Goal: Task Accomplishment & Management: Manage account settings

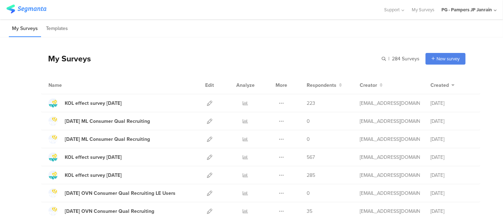
click at [476, 14] on div "PG - Pampers JP Janrain" at bounding box center [468, 9] width 55 height 19
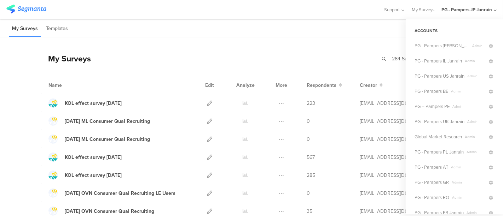
scroll to position [223, 0]
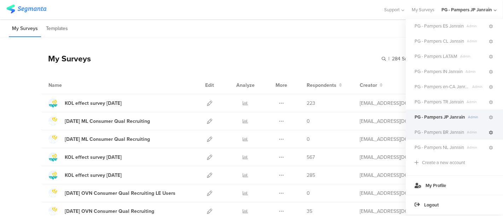
click at [488, 131] on icon at bounding box center [490, 133] width 4 height 4
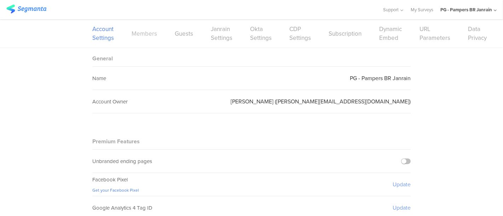
click at [150, 37] on link "Members" at bounding box center [143, 33] width 25 height 9
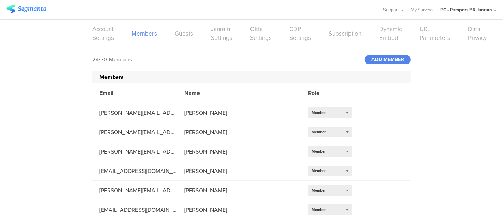
scroll to position [353, 0]
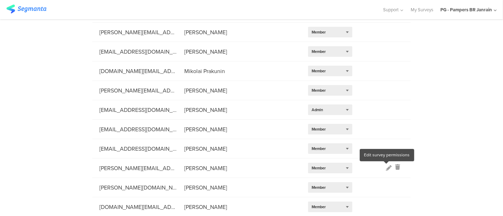
click at [386, 167] on icon at bounding box center [389, 168] width 6 height 6
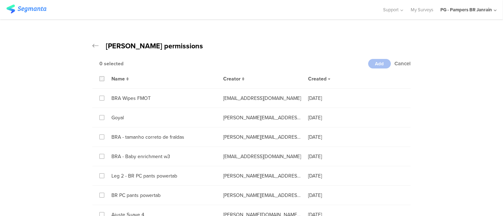
click at [100, 80] on icon at bounding box center [101, 78] width 3 height 5
click at [0, 0] on input "checkbox" at bounding box center [0, 0] width 0 height 0
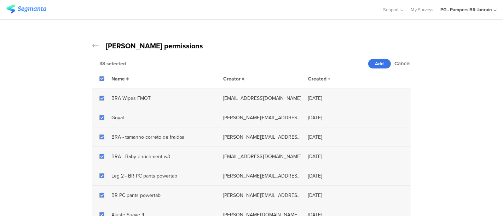
click at [378, 65] on span "Add" at bounding box center [379, 63] width 9 height 7
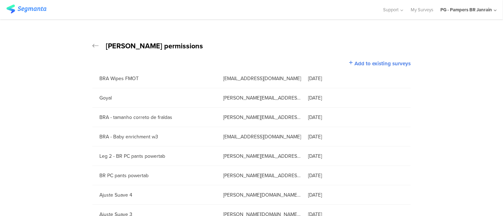
click at [474, 12] on div "PG - Pampers BR Janrain" at bounding box center [466, 9] width 52 height 7
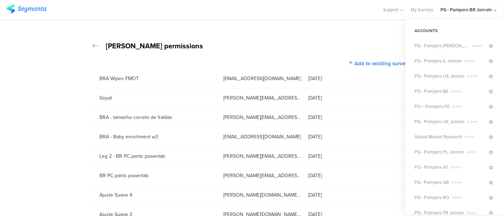
scroll to position [144, 0]
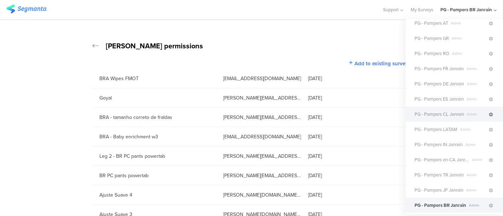
click at [488, 113] on icon at bounding box center [490, 115] width 4 height 4
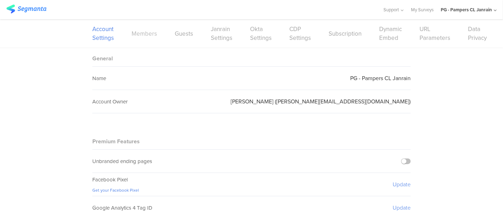
click at [131, 35] on link "Members" at bounding box center [143, 33] width 25 height 9
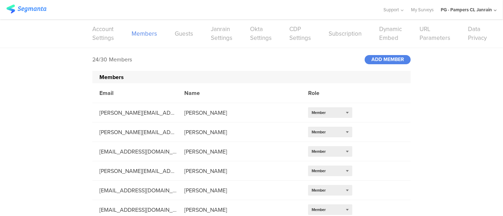
scroll to position [353, 0]
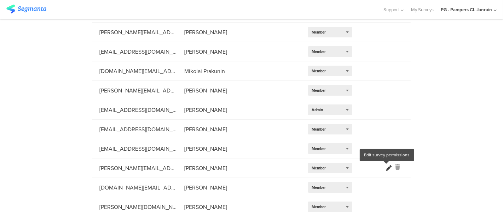
click at [386, 169] on icon at bounding box center [389, 168] width 6 height 6
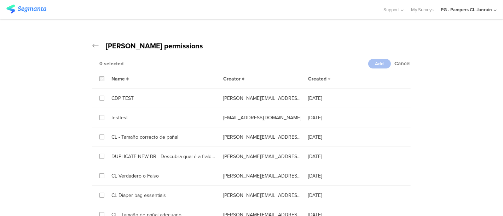
click at [100, 78] on icon at bounding box center [101, 78] width 3 height 5
click at [0, 0] on input "checkbox" at bounding box center [0, 0] width 0 height 0
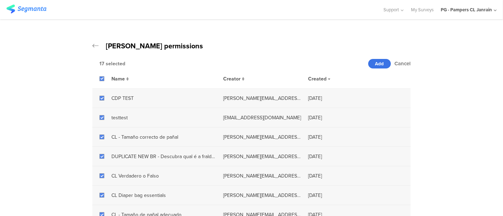
click at [377, 63] on span "Add" at bounding box center [379, 63] width 9 height 7
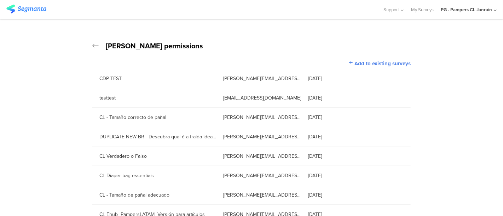
click at [93, 49] on div "[PERSON_NAME] permissions" at bounding box center [251, 46] width 318 height 11
click at [92, 46] on icon at bounding box center [95, 45] width 6 height 7
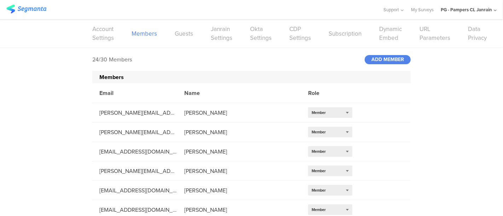
scroll to position [353, 0]
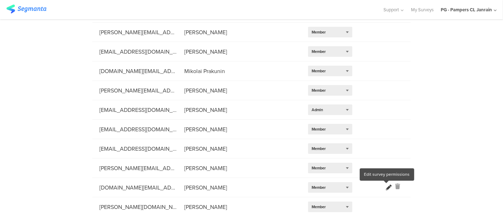
click at [387, 188] on icon at bounding box center [389, 188] width 6 height 6
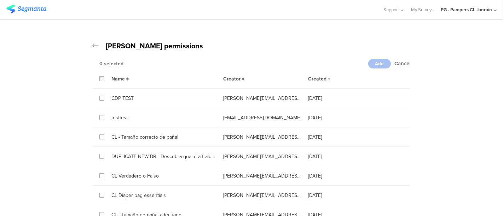
click at [100, 77] on icon at bounding box center [101, 78] width 3 height 5
click at [0, 0] on input "checkbox" at bounding box center [0, 0] width 0 height 0
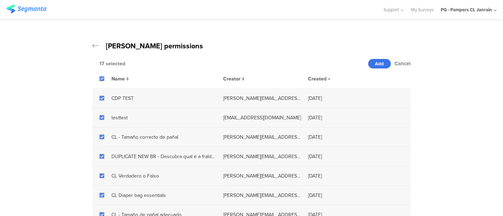
click at [374, 68] on div "Cancel Add 17 selected" at bounding box center [251, 63] width 318 height 11
click at [370, 61] on div "Add" at bounding box center [379, 64] width 23 height 10
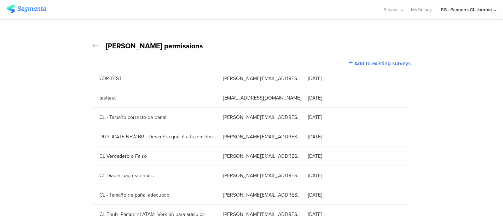
click at [92, 45] on icon at bounding box center [95, 45] width 6 height 7
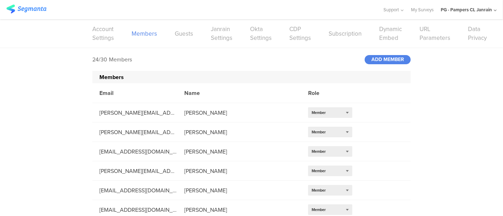
scroll to position [353, 0]
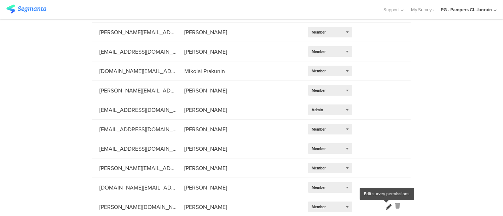
click at [386, 209] on icon at bounding box center [389, 207] width 6 height 6
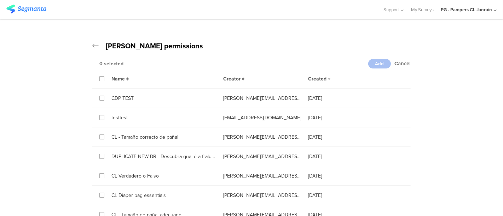
click at [104, 77] on div "Name" at bounding box center [160, 79] width 112 height 8
click at [100, 77] on icon at bounding box center [101, 78] width 3 height 5
click at [0, 0] on input "checkbox" at bounding box center [0, 0] width 0 height 0
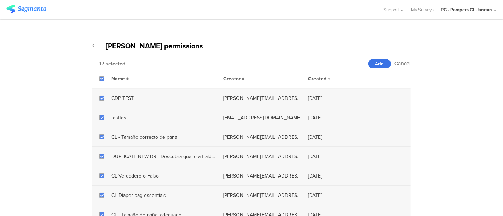
click at [376, 64] on span "Add" at bounding box center [379, 63] width 9 height 7
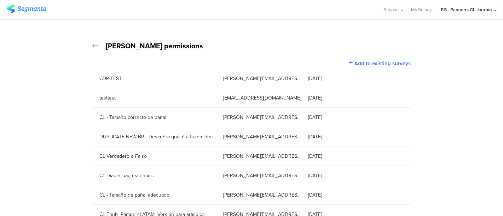
click at [481, 10] on div "PG - Pampers CL Janrain" at bounding box center [465, 9] width 51 height 7
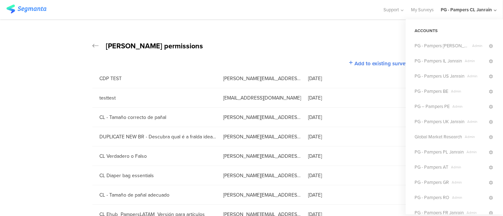
scroll to position [223, 0]
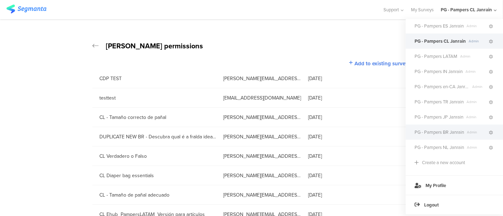
click at [483, 132] on div "PG - Pampers BR Janrain Admin" at bounding box center [453, 132] width 97 height 15
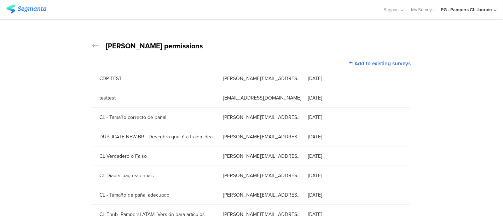
click at [488, 6] on div "PG - Pampers CL Janrain" at bounding box center [468, 9] width 56 height 19
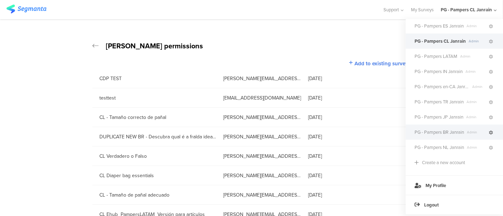
click at [488, 131] on icon at bounding box center [490, 133] width 4 height 4
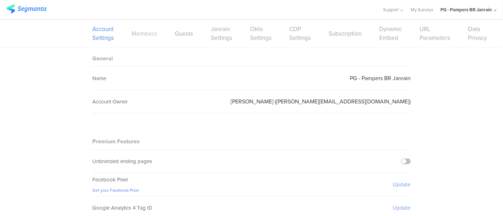
click at [144, 37] on link "Members" at bounding box center [143, 33] width 25 height 9
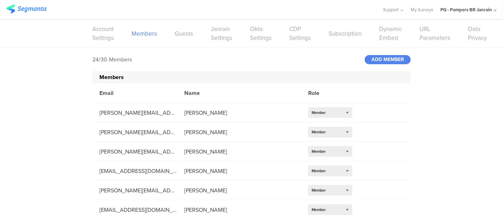
click at [131, 29] on link "Members" at bounding box center [143, 33] width 25 height 9
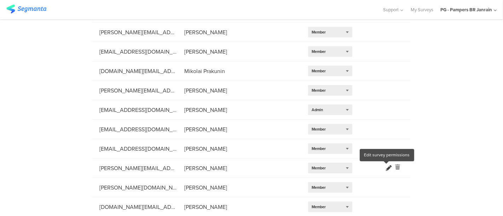
click at [386, 168] on icon at bounding box center [389, 168] width 6 height 6
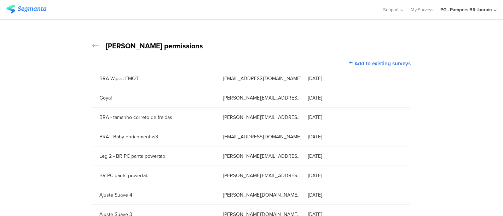
click at [94, 47] on icon at bounding box center [95, 45] width 6 height 7
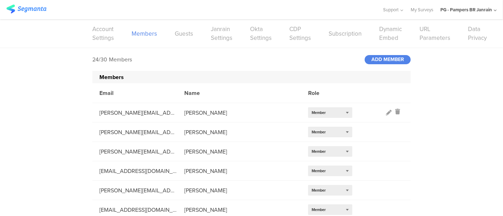
scroll to position [353, 0]
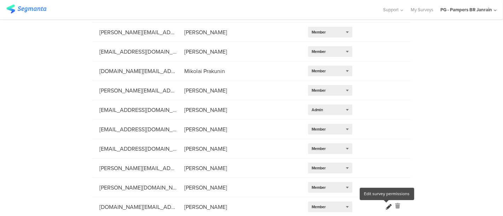
click at [386, 208] on icon at bounding box center [389, 207] width 6 height 6
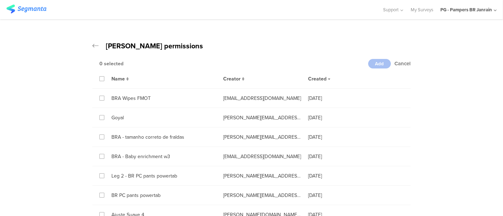
click at [95, 77] on div "Name Creator Created" at bounding box center [251, 79] width 318 height 20
click at [100, 78] on icon at bounding box center [101, 78] width 3 height 5
click at [0, 0] on input "checkbox" at bounding box center [0, 0] width 0 height 0
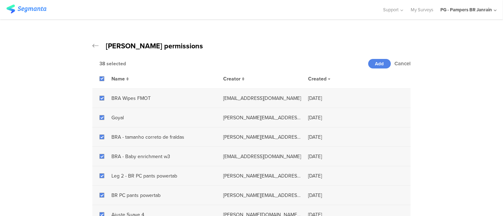
click at [374, 69] on div "Name Creator Created" at bounding box center [251, 79] width 318 height 20
click at [375, 64] on span "Add" at bounding box center [379, 63] width 9 height 7
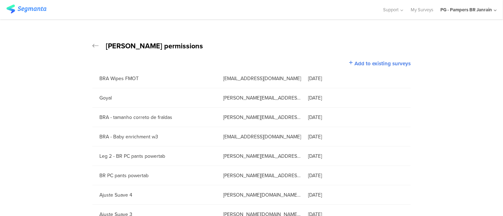
click at [92, 46] on icon at bounding box center [95, 45] width 6 height 7
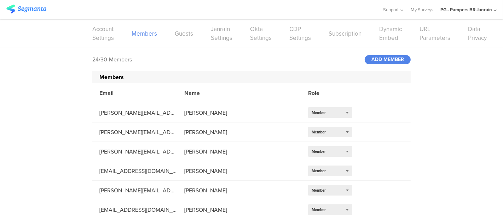
scroll to position [353, 0]
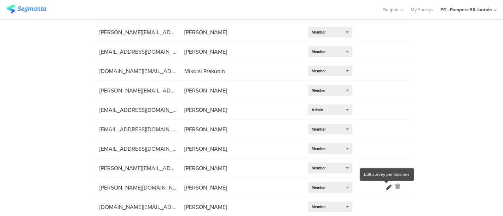
click at [386, 187] on icon at bounding box center [389, 188] width 6 height 6
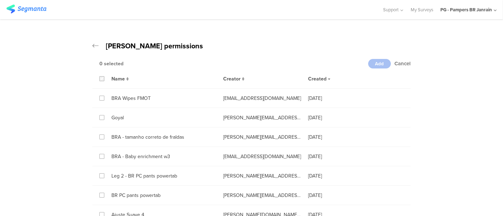
click at [99, 76] on label at bounding box center [101, 78] width 5 height 5
click at [0, 0] on input "checkbox" at bounding box center [0, 0] width 0 height 0
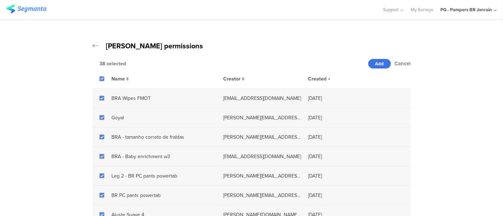
click at [378, 65] on span "Add" at bounding box center [379, 63] width 9 height 7
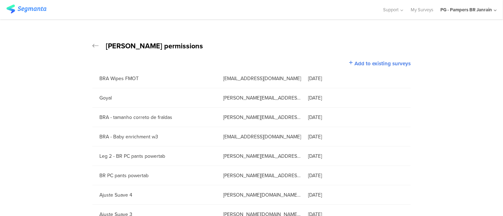
click at [469, 8] on div "PG - Pampers BR Janrain" at bounding box center [466, 9] width 52 height 7
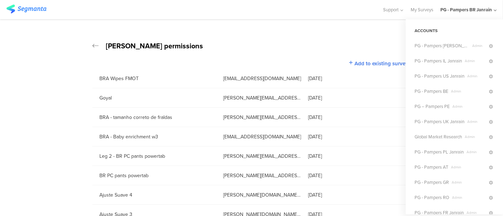
scroll to position [159, 0]
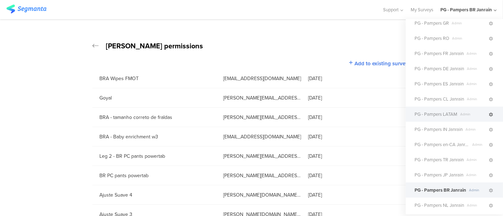
click at [488, 115] on icon at bounding box center [490, 115] width 4 height 4
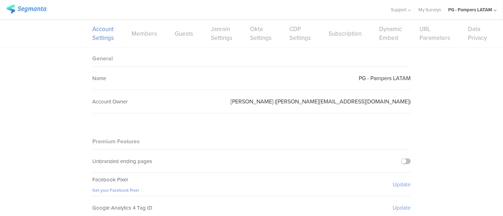
click at [139, 26] on div "Account Settings Members Guests Janrain Settings Okta Settings CDP Settings Sub…" at bounding box center [251, 33] width 318 height 28
click at [143, 35] on link "Members" at bounding box center [143, 33] width 25 height 9
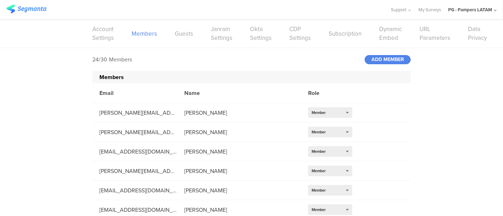
scroll to position [353, 0]
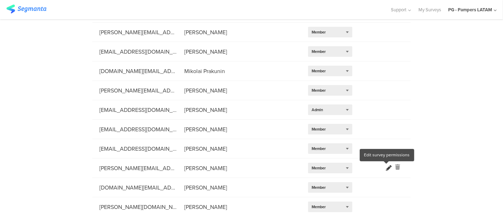
click at [386, 169] on icon at bounding box center [389, 168] width 6 height 6
click at [386, 170] on icon at bounding box center [389, 168] width 6 height 6
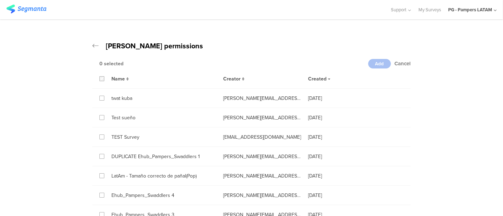
click at [99, 77] on label at bounding box center [101, 78] width 5 height 5
click at [0, 0] on input "checkbox" at bounding box center [0, 0] width 0 height 0
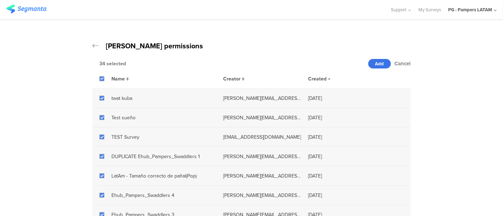
click at [375, 64] on span "Add" at bounding box center [379, 63] width 9 height 7
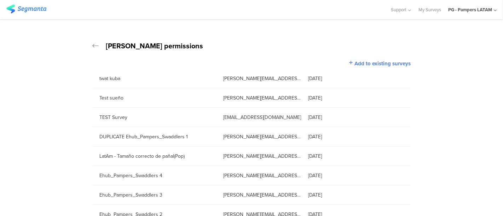
click at [93, 51] on div "[PERSON_NAME] permissions" at bounding box center [251, 46] width 318 height 11
click at [92, 44] on icon at bounding box center [95, 45] width 6 height 7
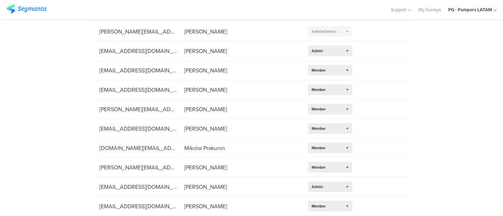
scroll to position [353, 0]
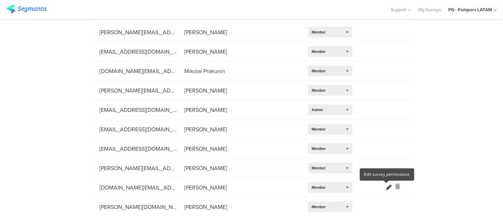
click at [386, 188] on icon at bounding box center [389, 188] width 6 height 6
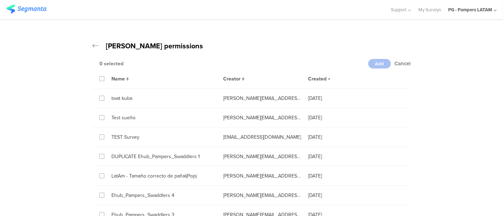
click at [104, 80] on div "Name" at bounding box center [160, 79] width 112 height 8
click at [100, 77] on icon at bounding box center [101, 78] width 3 height 5
click at [0, 0] on input "checkbox" at bounding box center [0, 0] width 0 height 0
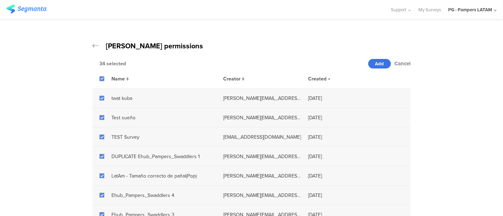
click at [380, 59] on div "Add" at bounding box center [379, 64] width 23 height 10
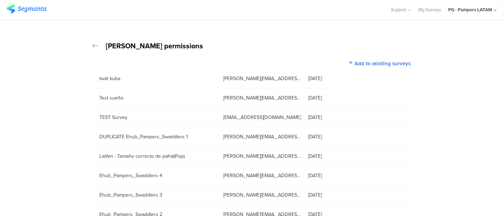
click at [92, 46] on icon at bounding box center [95, 45] width 6 height 7
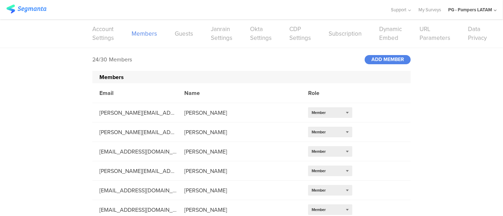
scroll to position [353, 0]
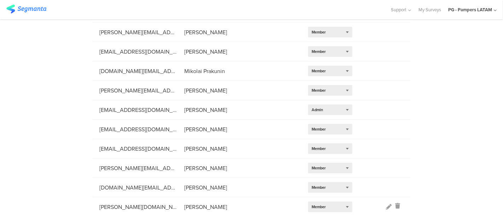
click at [388, 205] on ng-transclude at bounding box center [390, 207] width 9 height 8
click at [386, 207] on icon at bounding box center [389, 207] width 6 height 6
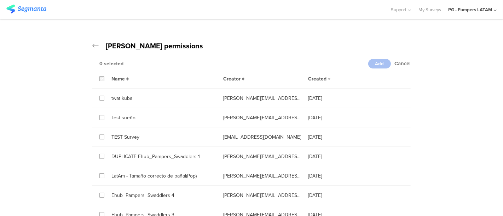
click at [100, 78] on icon at bounding box center [101, 78] width 3 height 5
click at [0, 0] on input "checkbox" at bounding box center [0, 0] width 0 height 0
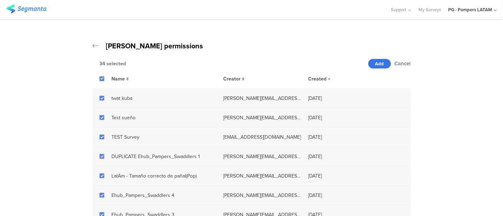
click at [375, 64] on span "Add" at bounding box center [379, 63] width 9 height 7
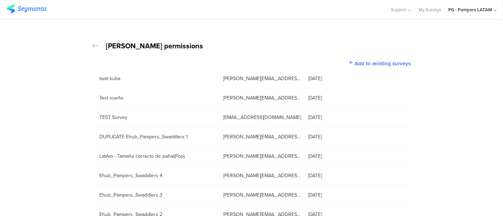
click at [93, 47] on icon at bounding box center [95, 45] width 6 height 7
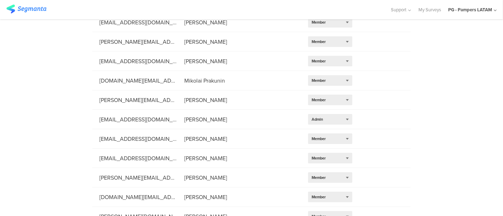
scroll to position [353, 0]
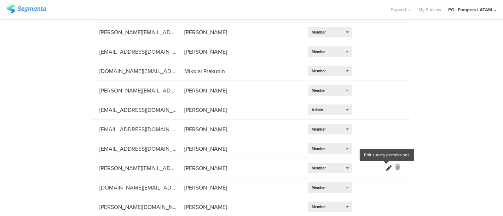
click at [386, 169] on icon at bounding box center [389, 168] width 6 height 6
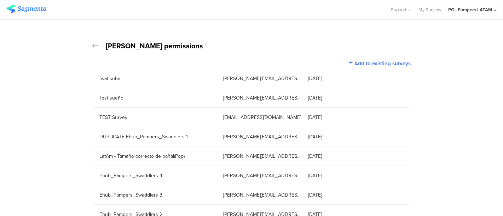
click at [94, 47] on icon at bounding box center [95, 45] width 6 height 7
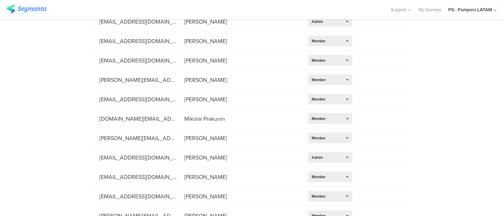
scroll to position [353, 0]
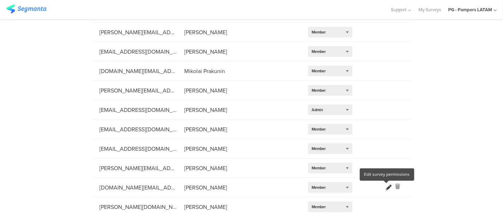
click at [386, 189] on icon at bounding box center [389, 188] width 6 height 6
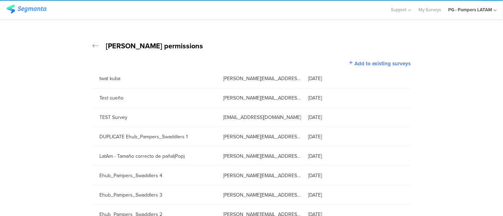
click at [92, 45] on icon at bounding box center [95, 45] width 6 height 7
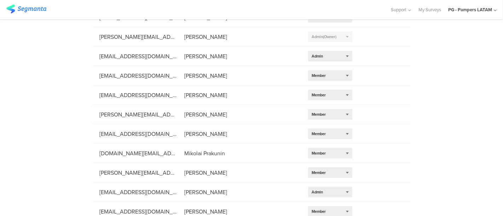
scroll to position [353, 0]
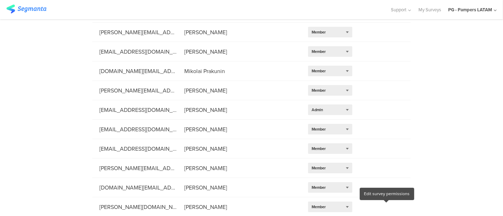
click at [383, 206] on li "[PERSON_NAME][DOMAIN_NAME][EMAIL_ADDRESS][DOMAIN_NAME] [PERSON_NAME] Select rol…" at bounding box center [251, 207] width 318 height 19
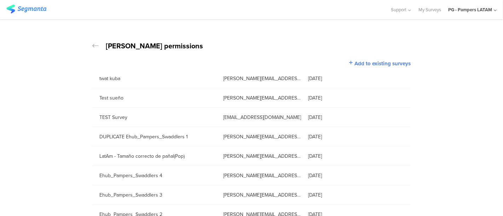
click at [92, 46] on icon at bounding box center [95, 45] width 6 height 7
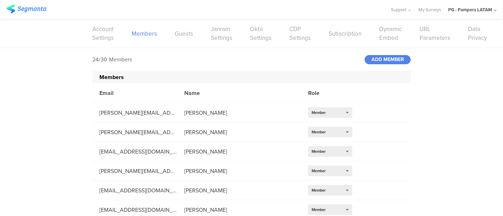
click at [483, 13] on div "PG - Pampers LATAM" at bounding box center [472, 9] width 48 height 19
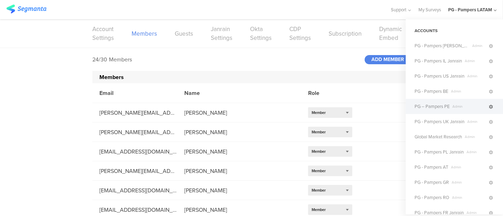
click at [488, 106] on icon at bounding box center [490, 107] width 4 height 4
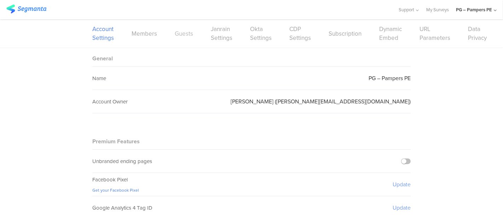
click at [183, 34] on link "Guests" at bounding box center [184, 33] width 18 height 9
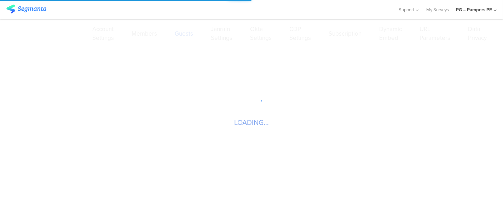
click at [142, 32] on sg-loader-overlay "LOADING..." at bounding box center [251, 108] width 503 height 216
click at [144, 34] on sg-loader-overlay "LOADING..." at bounding box center [251, 108] width 503 height 216
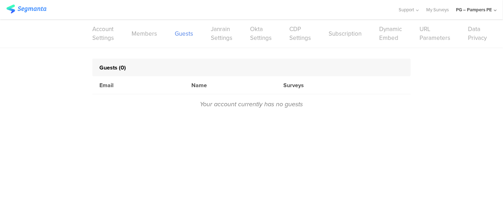
click at [144, 34] on link "Members" at bounding box center [143, 33] width 25 height 9
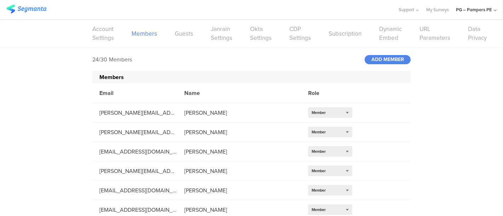
scroll to position [353, 0]
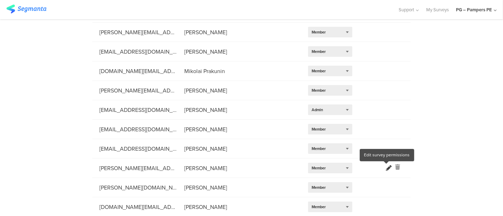
click at [386, 168] on icon at bounding box center [389, 168] width 6 height 6
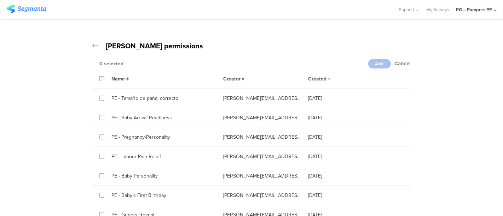
click at [100, 79] on icon at bounding box center [101, 78] width 3 height 5
click at [0, 0] on input "checkbox" at bounding box center [0, 0] width 0 height 0
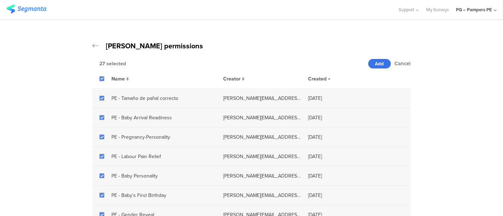
click at [376, 67] on div "Add" at bounding box center [379, 64] width 23 height 10
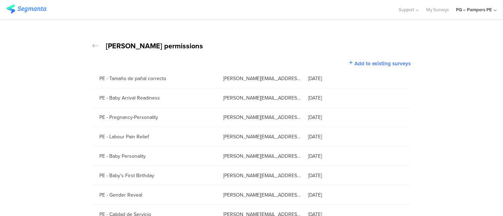
click at [92, 46] on icon at bounding box center [95, 45] width 6 height 7
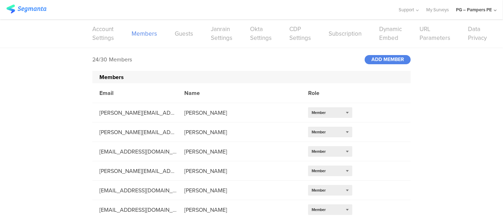
scroll to position [353, 0]
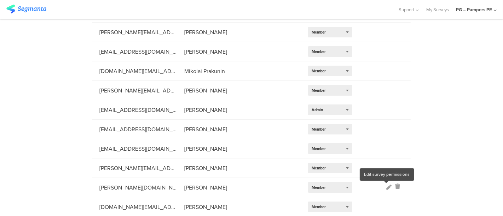
click at [386, 185] on icon at bounding box center [389, 188] width 6 height 6
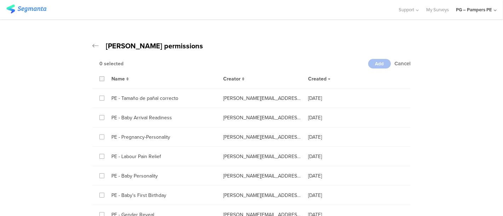
click at [100, 78] on icon at bounding box center [101, 78] width 3 height 5
click at [0, 0] on input "checkbox" at bounding box center [0, 0] width 0 height 0
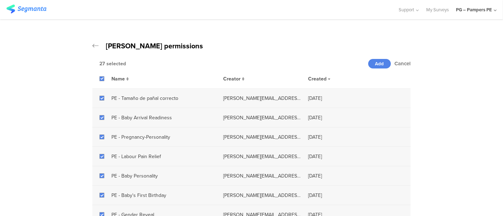
click at [377, 58] on div "Cancel Add 27 selected" at bounding box center [251, 63] width 318 height 11
click at [375, 68] on div "Add" at bounding box center [379, 64] width 23 height 10
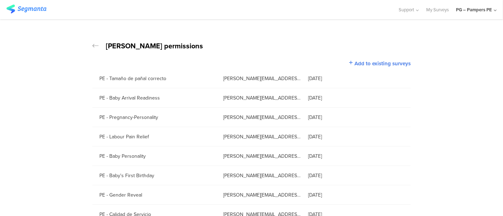
click at [92, 44] on icon at bounding box center [95, 45] width 6 height 7
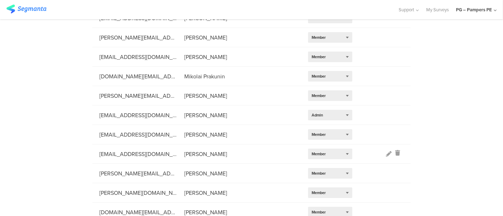
scroll to position [353, 0]
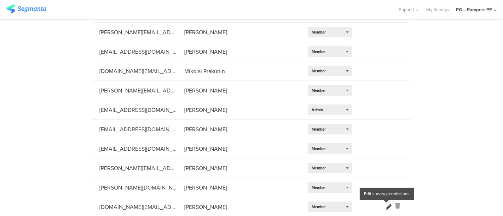
click at [386, 207] on icon at bounding box center [389, 207] width 6 height 6
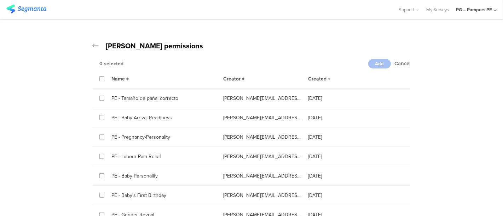
click at [98, 75] on div "Name Creator Created" at bounding box center [251, 79] width 318 height 20
click at [100, 77] on icon at bounding box center [101, 78] width 3 height 5
click at [0, 0] on input "checkbox" at bounding box center [0, 0] width 0 height 0
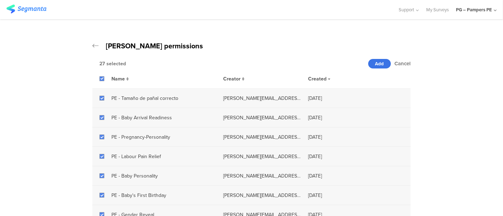
click at [377, 61] on span "Add" at bounding box center [379, 63] width 9 height 7
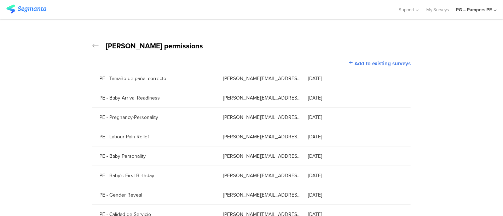
click at [92, 45] on icon at bounding box center [95, 45] width 6 height 7
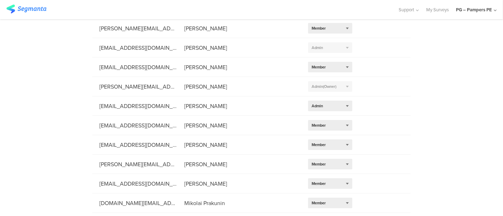
scroll to position [353, 0]
